Goal: Information Seeking & Learning: Learn about a topic

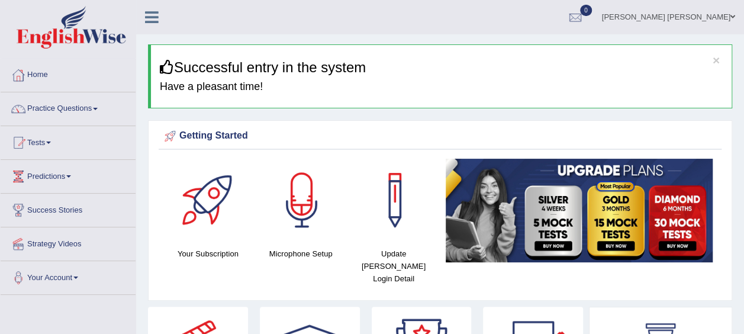
drag, startPoint x: 70, startPoint y: 4, endPoint x: 95, endPoint y: 110, distance: 109.5
click at [95, 110] on link "Practice Questions" at bounding box center [68, 107] width 135 height 30
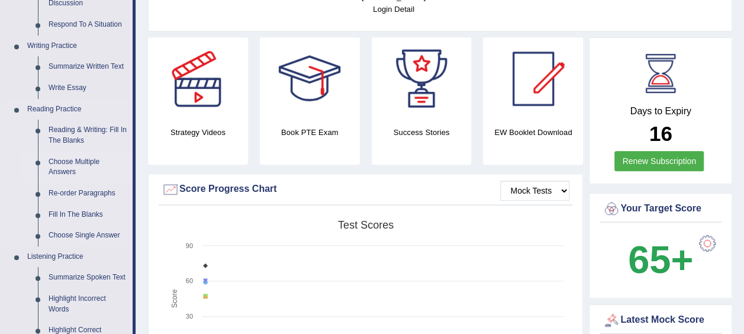
scroll to position [270, 0]
click at [71, 195] on link "Re-order Paragraphs" at bounding box center [87, 192] width 89 height 21
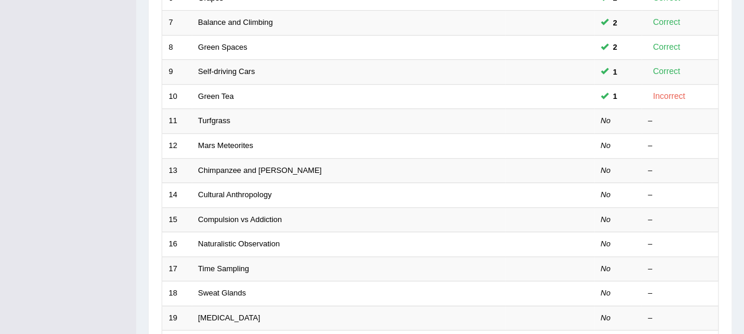
scroll to position [306, 0]
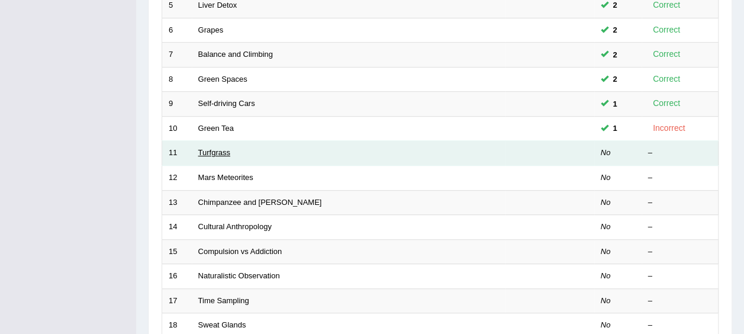
click at [218, 148] on link "Turfgrass" at bounding box center [214, 152] width 32 height 9
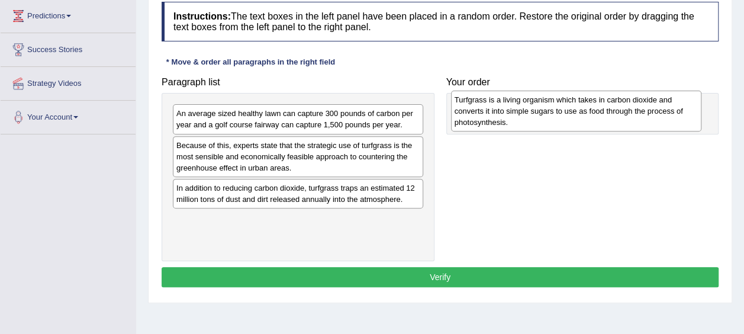
drag, startPoint x: 247, startPoint y: 227, endPoint x: 525, endPoint y: 108, distance: 302.4
click at [525, 108] on div "Turfgrass is a living organism which takes in carbon dioxide and converts it in…" at bounding box center [576, 111] width 250 height 41
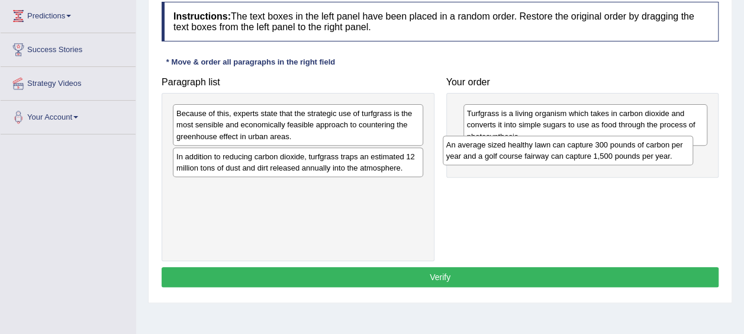
drag, startPoint x: 348, startPoint y: 114, endPoint x: 618, endPoint y: 145, distance: 271.6
click at [618, 145] on div "An average sized healthy lawn can capture 300 pounds of carbon per year and a g…" at bounding box center [568, 150] width 250 height 30
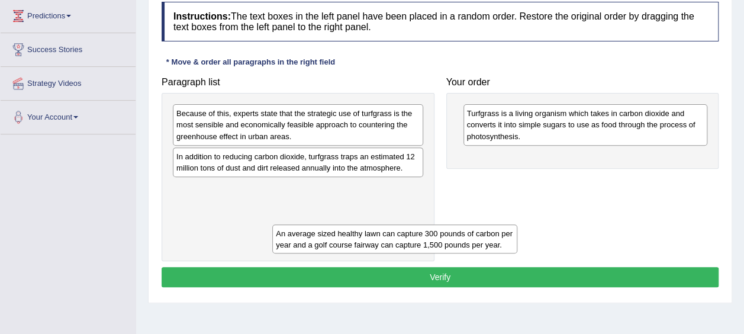
drag, startPoint x: 537, startPoint y: 165, endPoint x: 343, endPoint y: 241, distance: 208.3
click at [343, 241] on div "An average sized healthy lawn can capture 300 pounds of carbon per year and a g…" at bounding box center [394, 239] width 244 height 30
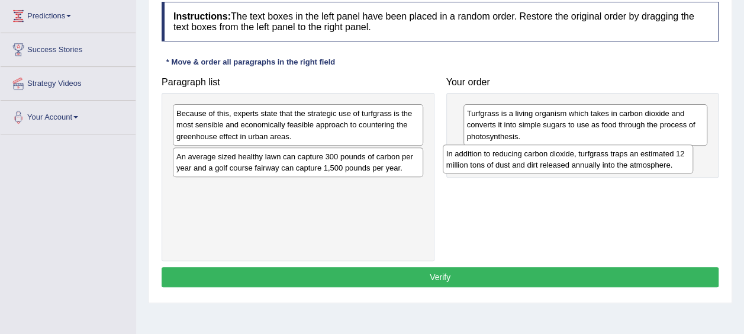
drag, startPoint x: 289, startPoint y: 163, endPoint x: 559, endPoint y: 160, distance: 269.8
click at [559, 160] on div "In addition to reducing carbon dioxide, turfgrass traps an estimated 12 million…" at bounding box center [568, 159] width 250 height 30
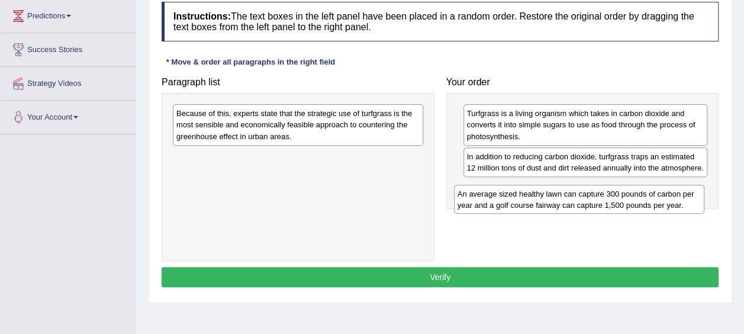
drag, startPoint x: 358, startPoint y: 156, endPoint x: 640, endPoint y: 193, distance: 284.0
click at [640, 193] on div "An average sized healthy lawn can capture 300 pounds of carbon per year and a g…" at bounding box center [579, 200] width 250 height 30
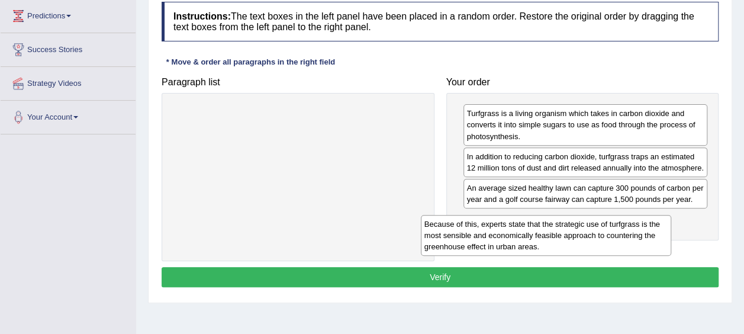
drag, startPoint x: 330, startPoint y: 117, endPoint x: 586, endPoint y: 240, distance: 283.4
click at [586, 240] on div "Because of this, experts state that the strategic use of turfgrass is the most …" at bounding box center [546, 235] width 250 height 41
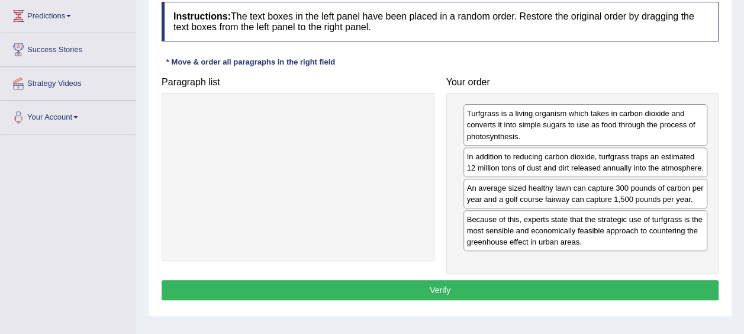
click at [508, 297] on button "Verify" at bounding box center [440, 290] width 557 height 20
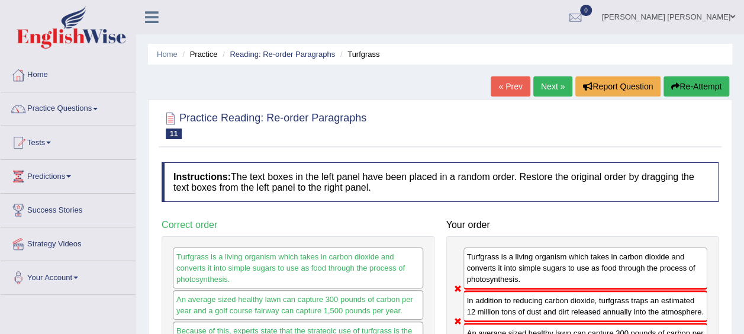
click at [505, 86] on link "« Prev" at bounding box center [509, 86] width 39 height 20
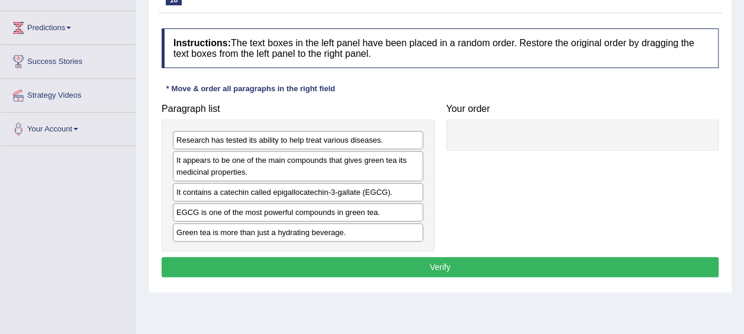
click at [474, 218] on div "Paragraph list Research has tested its ability to help treat various diseases. …" at bounding box center [440, 174] width 569 height 153
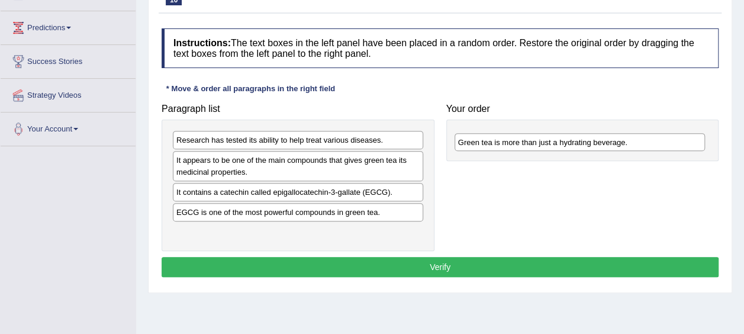
drag, startPoint x: 298, startPoint y: 225, endPoint x: 580, endPoint y: 137, distance: 294.9
click at [580, 137] on div "Green tea is more than just a hydrating beverage." at bounding box center [579, 142] width 250 height 18
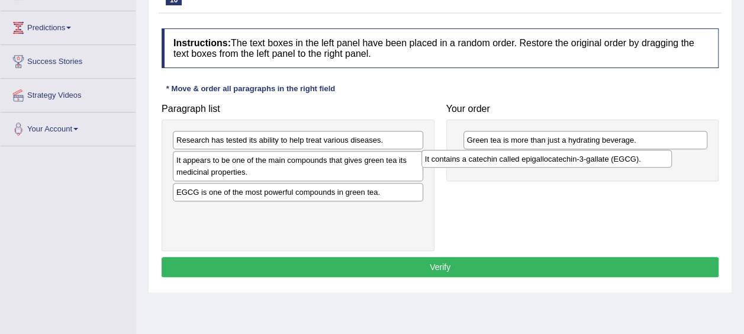
drag, startPoint x: 381, startPoint y: 193, endPoint x: 629, endPoint y: 161, distance: 250.6
click at [629, 161] on div "It contains a catechin called epigallocatechin-3-gallate (EGCG)." at bounding box center [546, 159] width 250 height 18
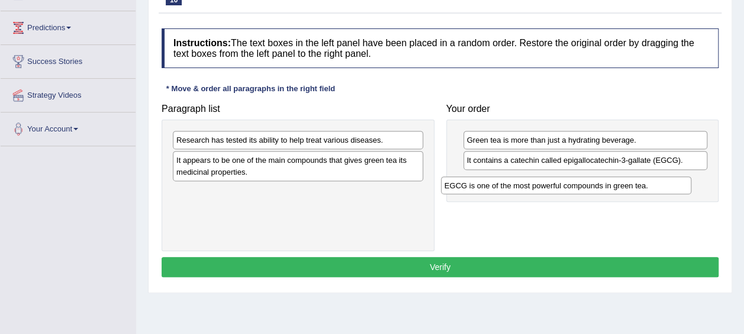
drag, startPoint x: 391, startPoint y: 187, endPoint x: 659, endPoint y: 182, distance: 268.1
click at [659, 182] on div "EGCG is one of the most powerful compounds in green tea." at bounding box center [566, 185] width 250 height 18
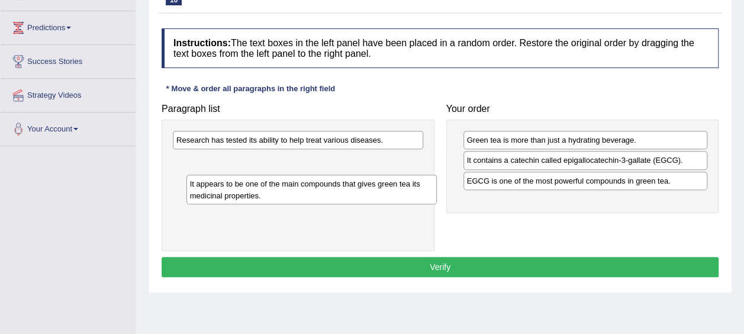
drag, startPoint x: 372, startPoint y: 164, endPoint x: 386, endPoint y: 189, distance: 27.8
click at [386, 189] on div "It appears to be one of the main compounds that gives green tea its medicinal p…" at bounding box center [311, 190] width 250 height 30
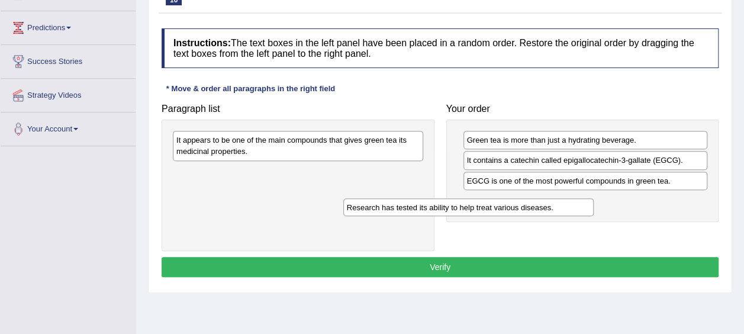
drag, startPoint x: 338, startPoint y: 139, endPoint x: 393, endPoint y: 189, distance: 74.1
click at [393, 198] on div "Research has tested its ability to help treat various diseases." at bounding box center [468, 207] width 250 height 18
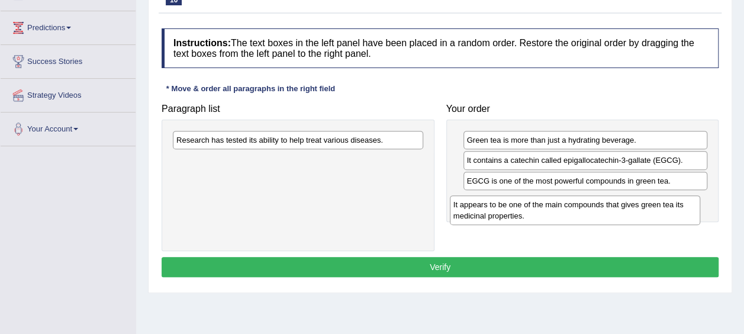
drag, startPoint x: 337, startPoint y: 147, endPoint x: 614, endPoint y: 211, distance: 284.1
click at [614, 211] on div "It appears to be one of the main compounds that gives green tea its medicinal p…" at bounding box center [575, 210] width 250 height 30
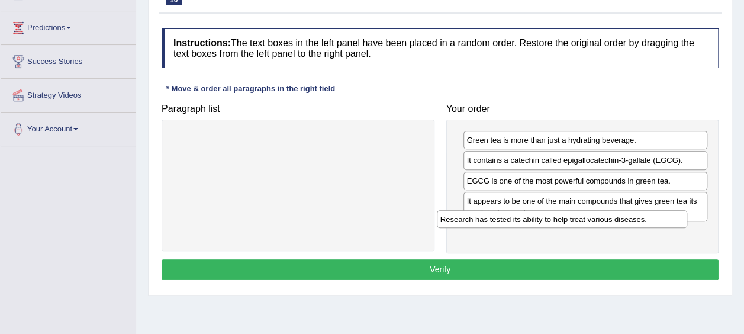
drag, startPoint x: 386, startPoint y: 145, endPoint x: 650, endPoint y: 224, distance: 275.3
click at [650, 224] on div "Research has tested its ability to help treat various diseases." at bounding box center [562, 219] width 250 height 18
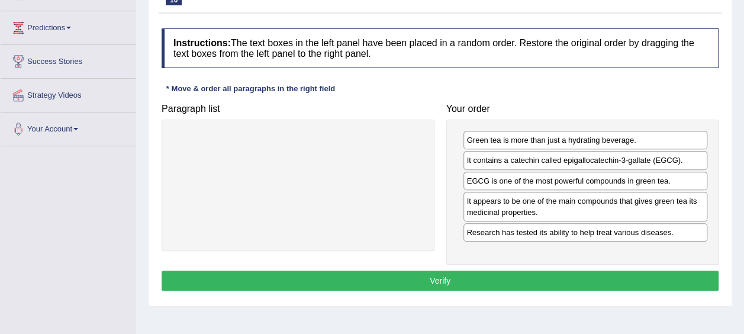
click at [594, 285] on button "Verify" at bounding box center [440, 280] width 557 height 20
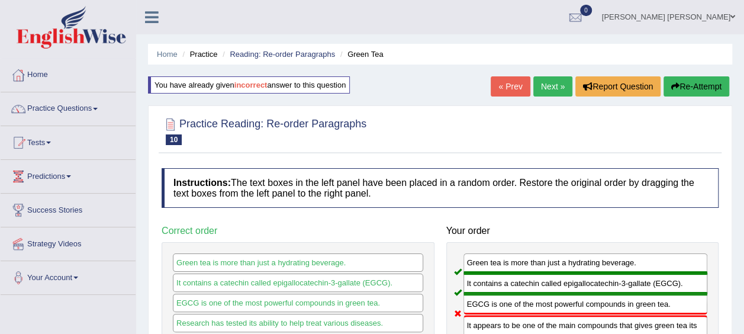
click at [689, 89] on button "Re-Attempt" at bounding box center [696, 86] width 66 height 20
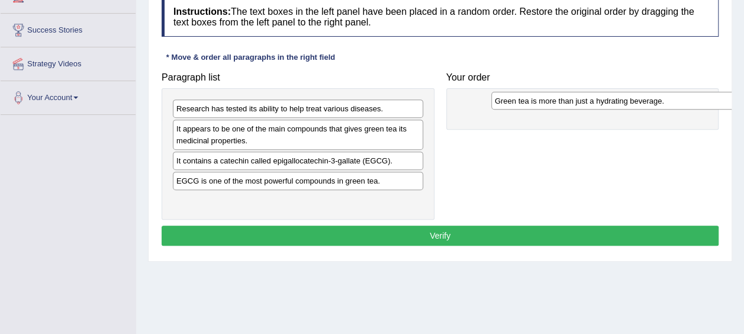
drag, startPoint x: 251, startPoint y: 198, endPoint x: 569, endPoint y: 100, distance: 333.1
click at [569, 100] on div "Green tea is more than just a hydrating beverage." at bounding box center [616, 101] width 250 height 18
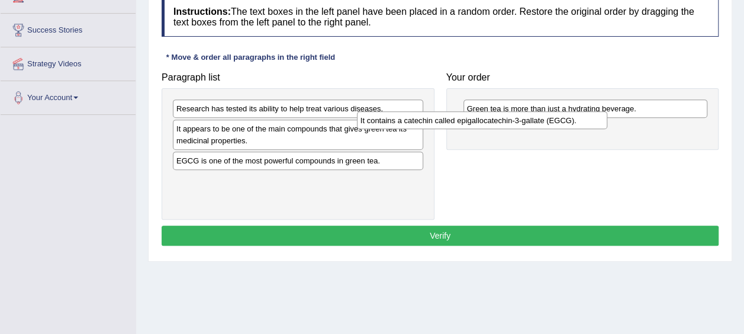
drag, startPoint x: 398, startPoint y: 154, endPoint x: 582, endPoint y: 115, distance: 188.1
click at [582, 115] on div "It contains a catechin called epigallocatechin-3-gallate (EGCG)." at bounding box center [482, 120] width 250 height 18
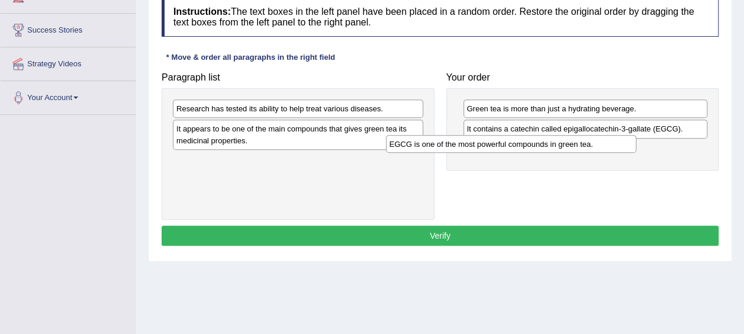
drag, startPoint x: 406, startPoint y: 156, endPoint x: 646, endPoint y: 145, distance: 240.5
click at [636, 145] on div "EGCG is one of the most powerful compounds in green tea." at bounding box center [511, 144] width 250 height 18
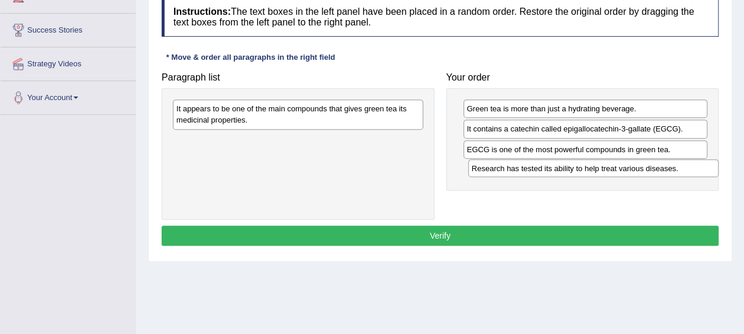
drag, startPoint x: 306, startPoint y: 110, endPoint x: 602, endPoint y: 170, distance: 301.2
click at [602, 170] on div "Research has tested its ability to help treat various diseases." at bounding box center [593, 168] width 250 height 18
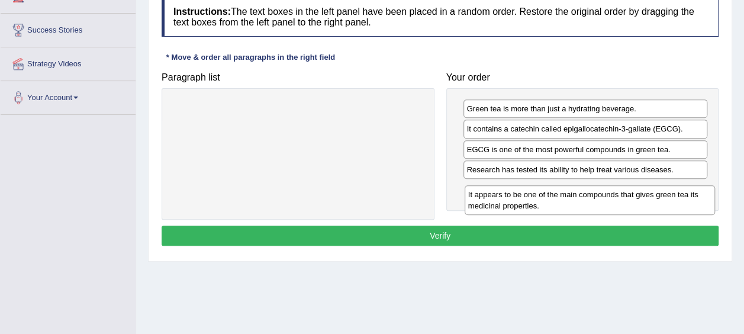
drag, startPoint x: 376, startPoint y: 107, endPoint x: 666, endPoint y: 193, distance: 302.3
click at [666, 193] on div "It appears to be one of the main compounds that gives green tea its medicinal p…" at bounding box center [589, 200] width 250 height 30
click at [667, 195] on div "It appears to be one of the main compounds that gives green tea its medicinal p…" at bounding box center [586, 196] width 244 height 30
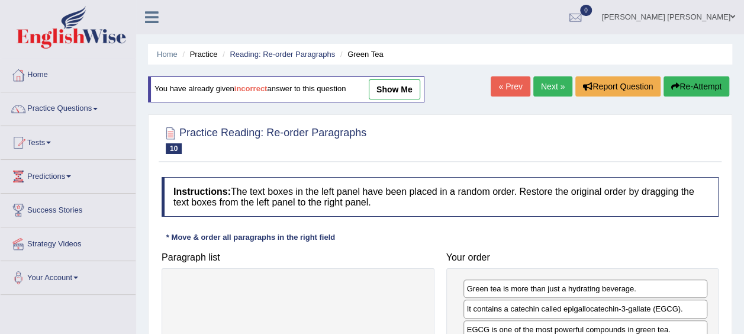
click at [553, 91] on link "Next »" at bounding box center [552, 86] width 39 height 20
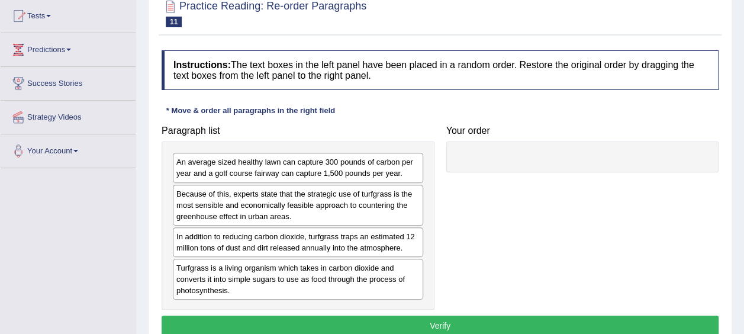
scroll to position [134, 0]
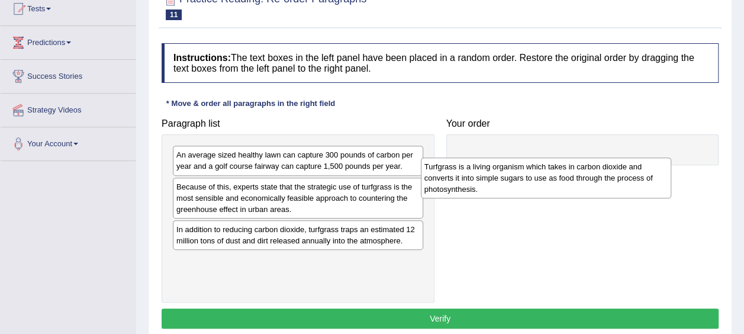
drag, startPoint x: 344, startPoint y: 264, endPoint x: 592, endPoint y: 172, distance: 264.7
click at [592, 172] on div "Turfgrass is a living organism which takes in carbon dioxide and converts it in…" at bounding box center [546, 177] width 250 height 41
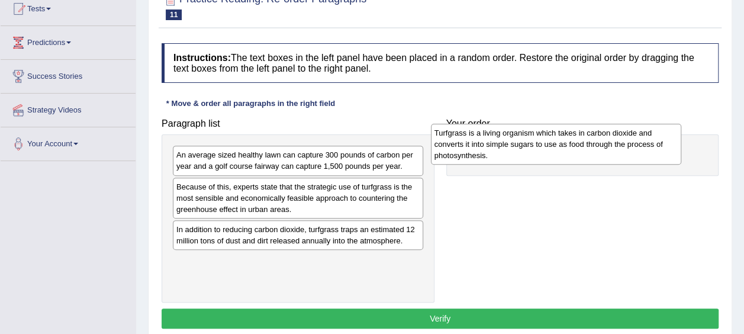
drag, startPoint x: 365, startPoint y: 264, endPoint x: 623, endPoint y: 137, distance: 287.3
click at [623, 137] on div "Turfgrass is a living organism which takes in carbon dioxide and converts it in…" at bounding box center [556, 144] width 250 height 41
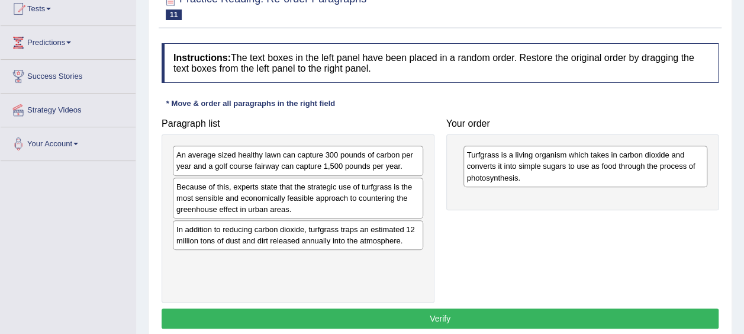
drag, startPoint x: 623, startPoint y: 137, endPoint x: 367, endPoint y: 153, distance: 256.6
click at [367, 153] on div "Paragraph list An average sized healthy lawn can capture 300 pounds of carbon p…" at bounding box center [440, 207] width 569 height 190
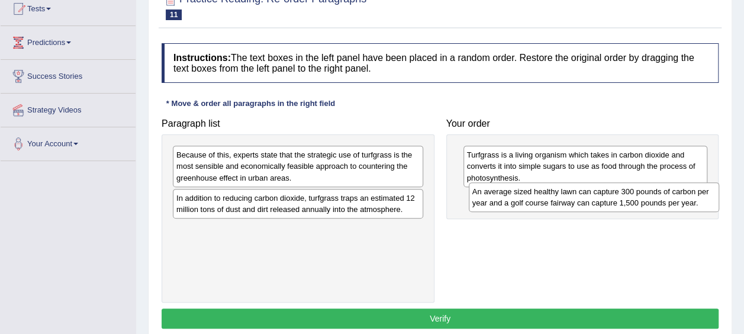
drag, startPoint x: 367, startPoint y: 153, endPoint x: 663, endPoint y: 189, distance: 298.1
click at [663, 189] on div "An average sized healthy lawn can capture 300 pounds of carbon per year and a g…" at bounding box center [594, 197] width 250 height 30
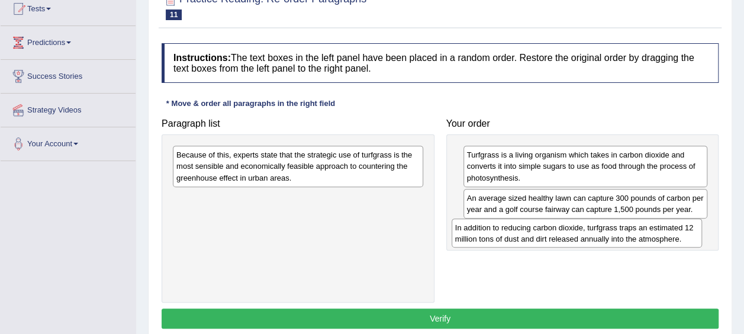
drag, startPoint x: 370, startPoint y: 204, endPoint x: 649, endPoint y: 234, distance: 280.3
click at [649, 234] on div "In addition to reducing carbon dioxide, turfgrass traps an estimated 12 million…" at bounding box center [576, 233] width 250 height 30
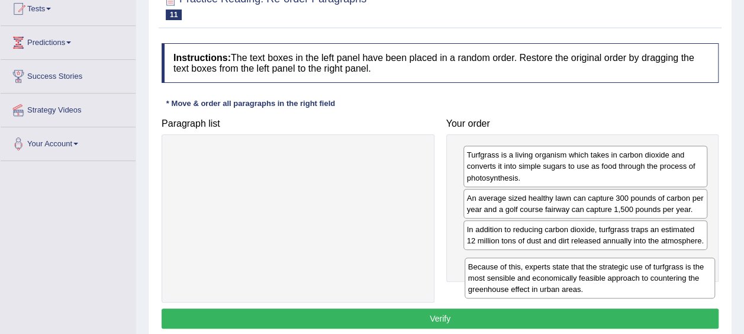
drag, startPoint x: 312, startPoint y: 161, endPoint x: 609, endPoint y: 271, distance: 317.3
click at [609, 271] on div "Because of this, experts state that the strategic use of turfgrass is the most …" at bounding box center [589, 277] width 250 height 41
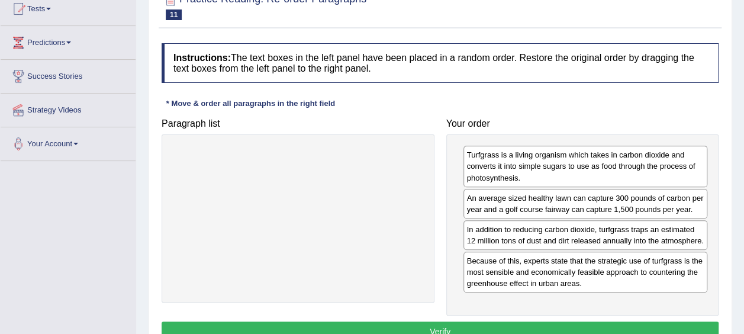
scroll to position [165, 0]
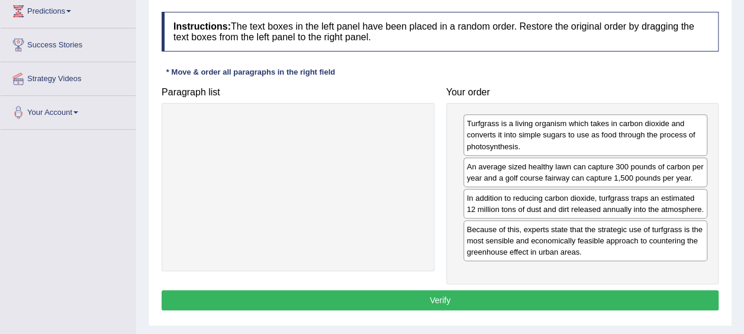
click at [567, 310] on button "Verify" at bounding box center [440, 300] width 557 height 20
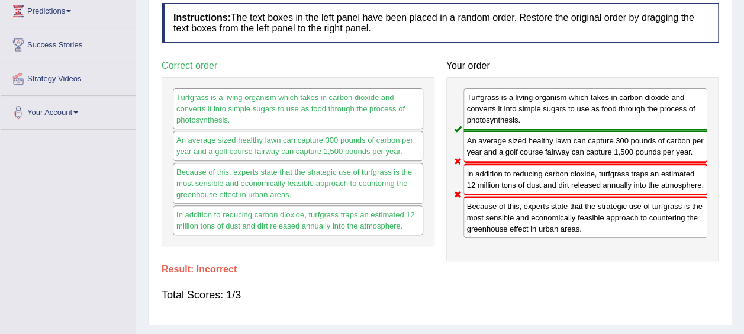
scroll to position [0, 0]
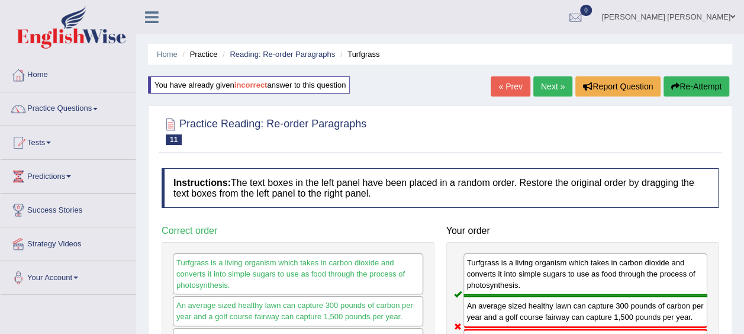
click at [548, 87] on link "Next »" at bounding box center [552, 86] width 39 height 20
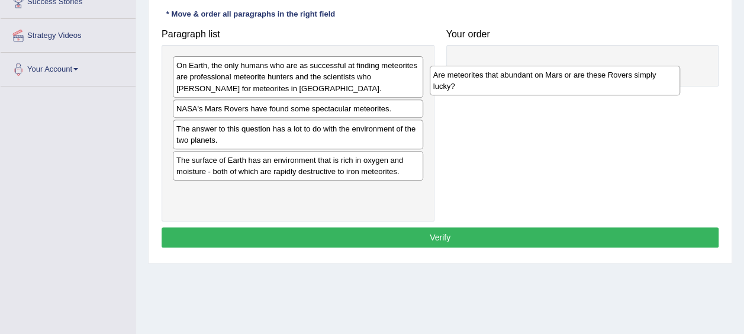
drag, startPoint x: 301, startPoint y: 69, endPoint x: 557, endPoint y: 79, distance: 256.9
click at [557, 79] on div "Are meteorites that abundant on Mars or are these Rovers simply lucky?" at bounding box center [555, 81] width 250 height 30
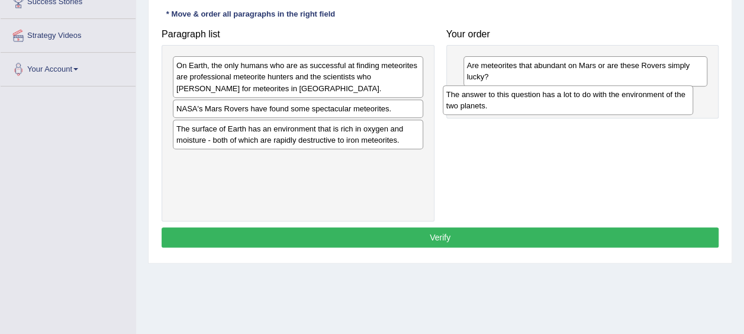
drag, startPoint x: 322, startPoint y: 134, endPoint x: 595, endPoint y: 99, distance: 275.5
click at [595, 99] on div "The answer to this question has a lot to do with the environment of the two pla…" at bounding box center [568, 100] width 250 height 30
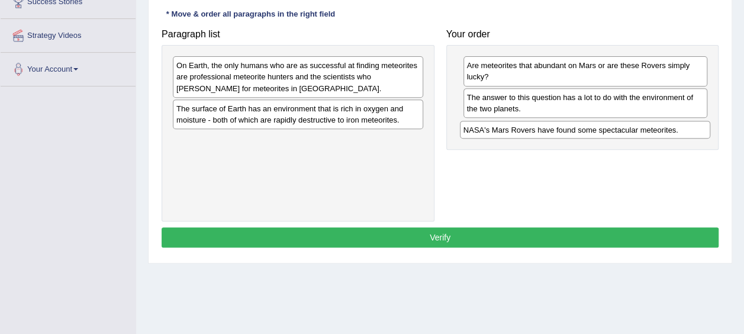
drag, startPoint x: 306, startPoint y: 107, endPoint x: 593, endPoint y: 129, distance: 287.8
click at [593, 129] on div "NASA's Mars Rovers have found some spectacular meteorites." at bounding box center [585, 130] width 250 height 18
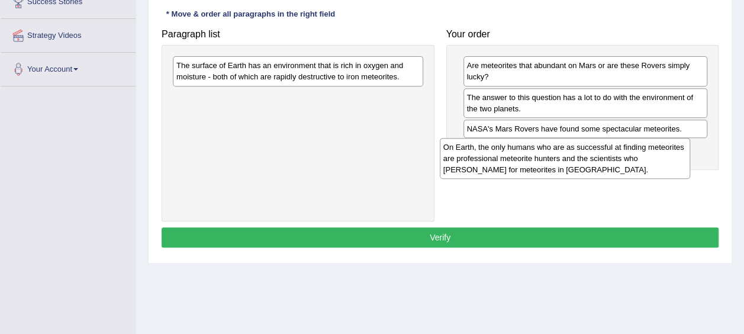
drag, startPoint x: 309, startPoint y: 85, endPoint x: 576, endPoint y: 167, distance: 279.6
click at [576, 167] on div "On Earth, the only humans who are as successful at finding meteorites are profe…" at bounding box center [565, 158] width 250 height 41
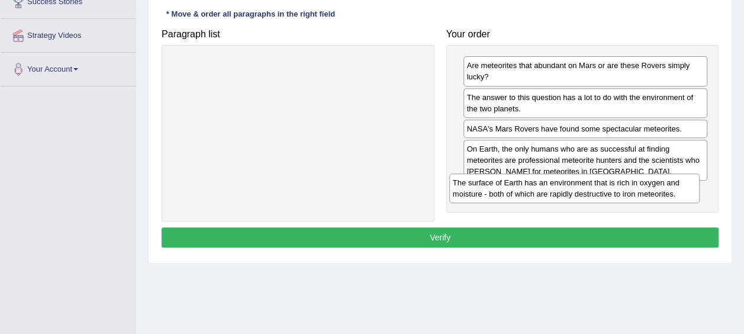
drag, startPoint x: 294, startPoint y: 73, endPoint x: 570, endPoint y: 190, distance: 300.1
click at [570, 190] on div "The surface of Earth has an environment that is rich in oxygen and moisture - b…" at bounding box center [574, 188] width 250 height 30
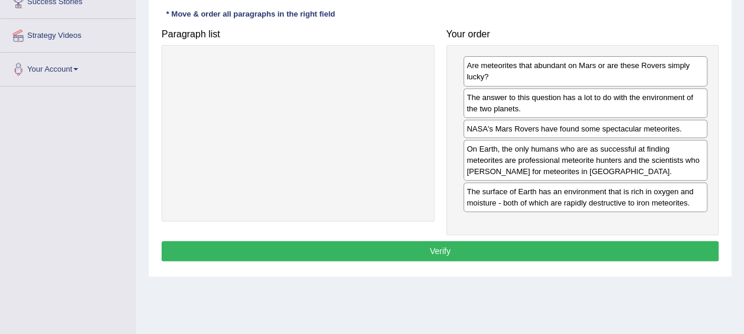
click at [534, 245] on button "Verify" at bounding box center [440, 251] width 557 height 20
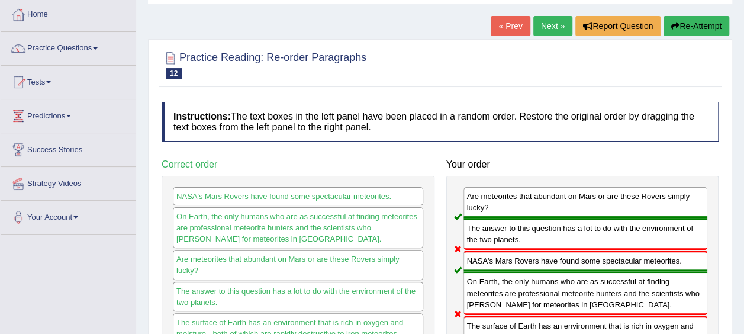
scroll to position [60, 0]
